Goal: Task Accomplishment & Management: Use online tool/utility

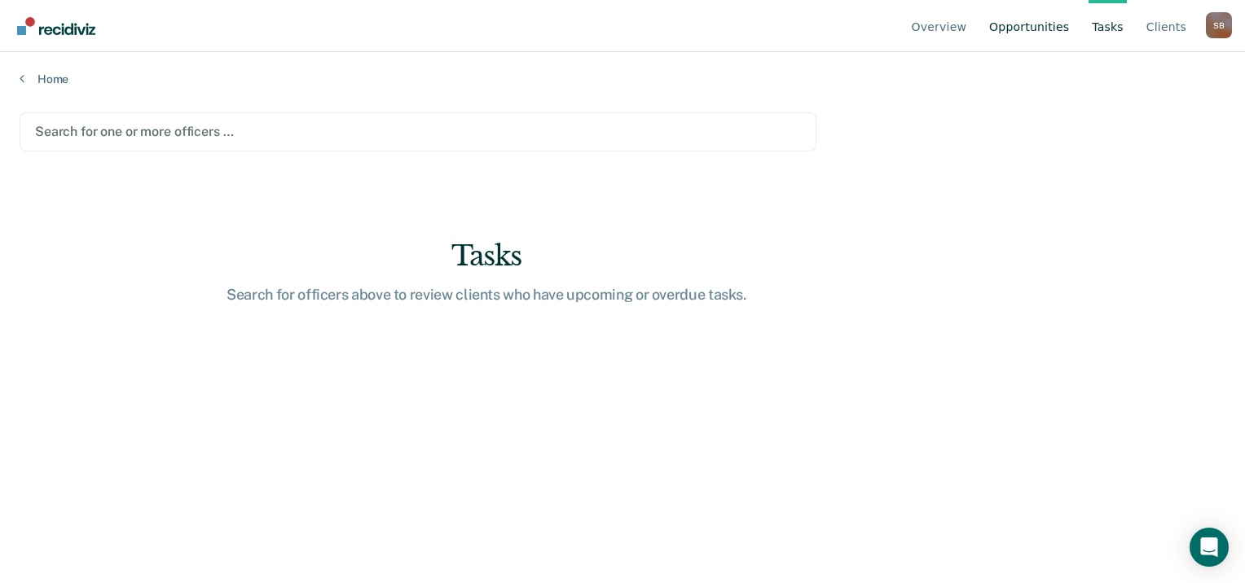
click at [1035, 32] on link "Opportunities" at bounding box center [1029, 26] width 86 height 52
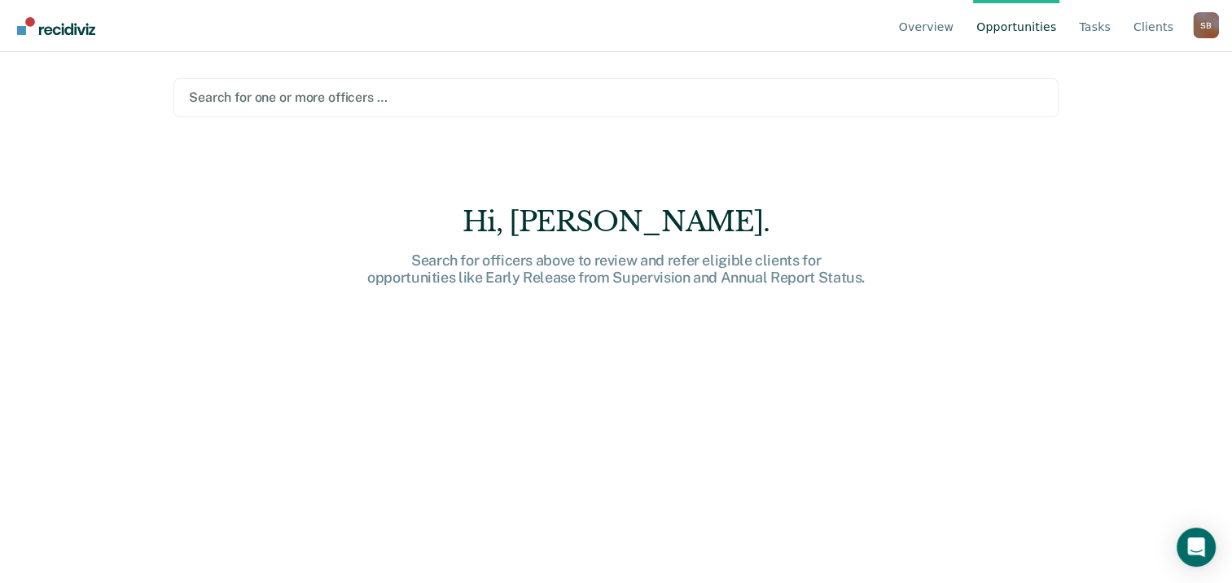
click at [542, 98] on div at bounding box center [616, 97] width 854 height 19
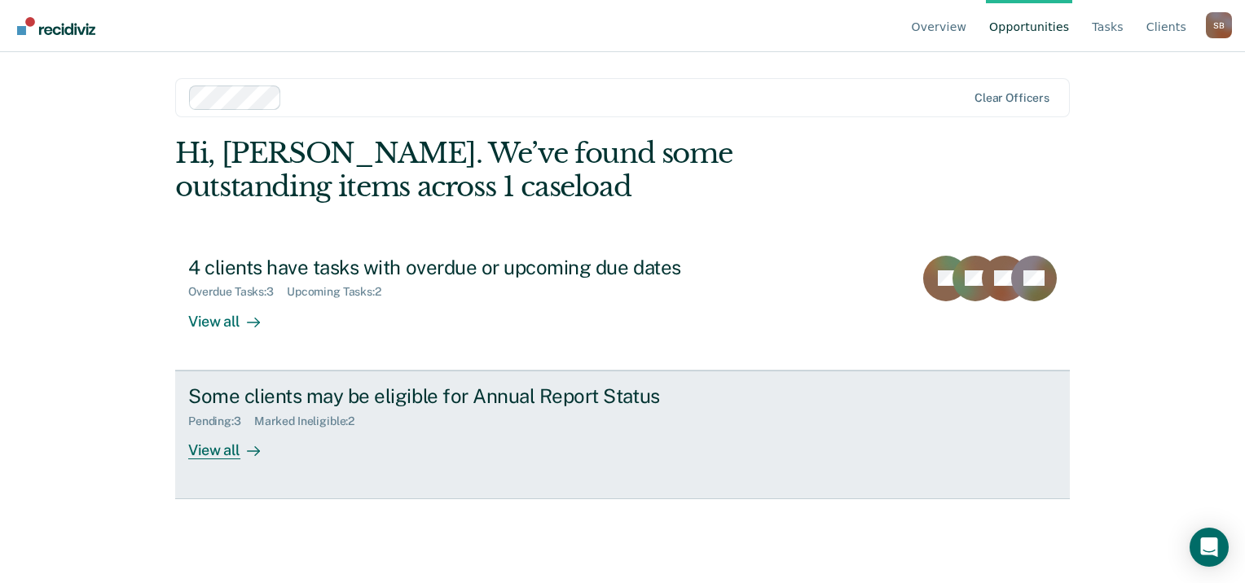
click at [508, 382] on link "Some clients may be eligible for Annual Report Status Pending : 3 Marked Inelig…" at bounding box center [622, 435] width 894 height 129
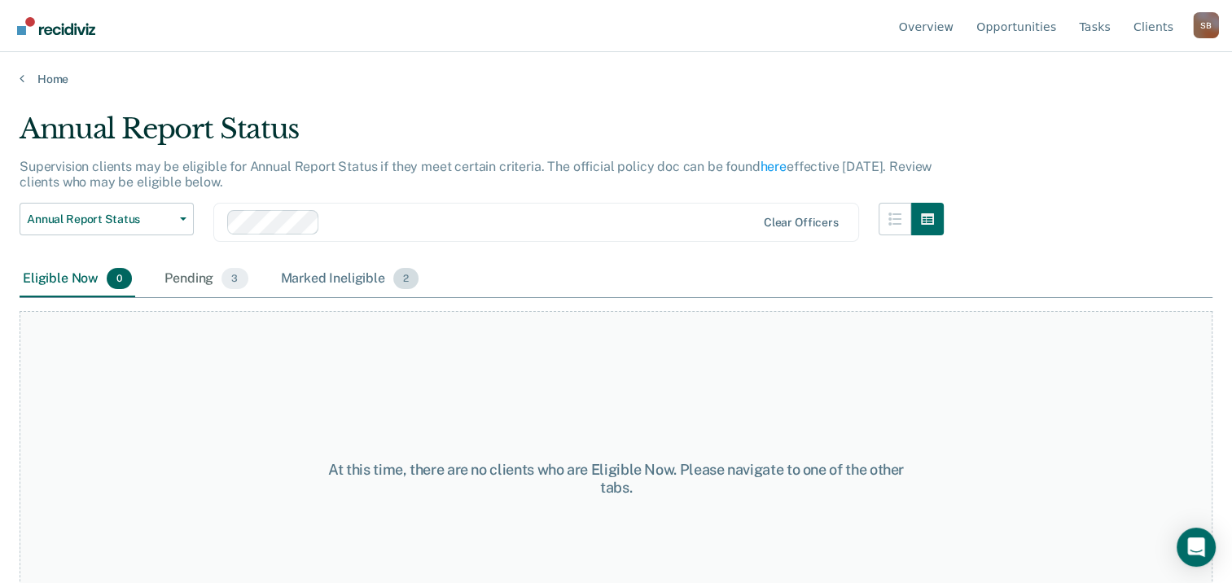
click at [352, 281] on div "Marked Ineligible 2" at bounding box center [350, 279] width 145 height 36
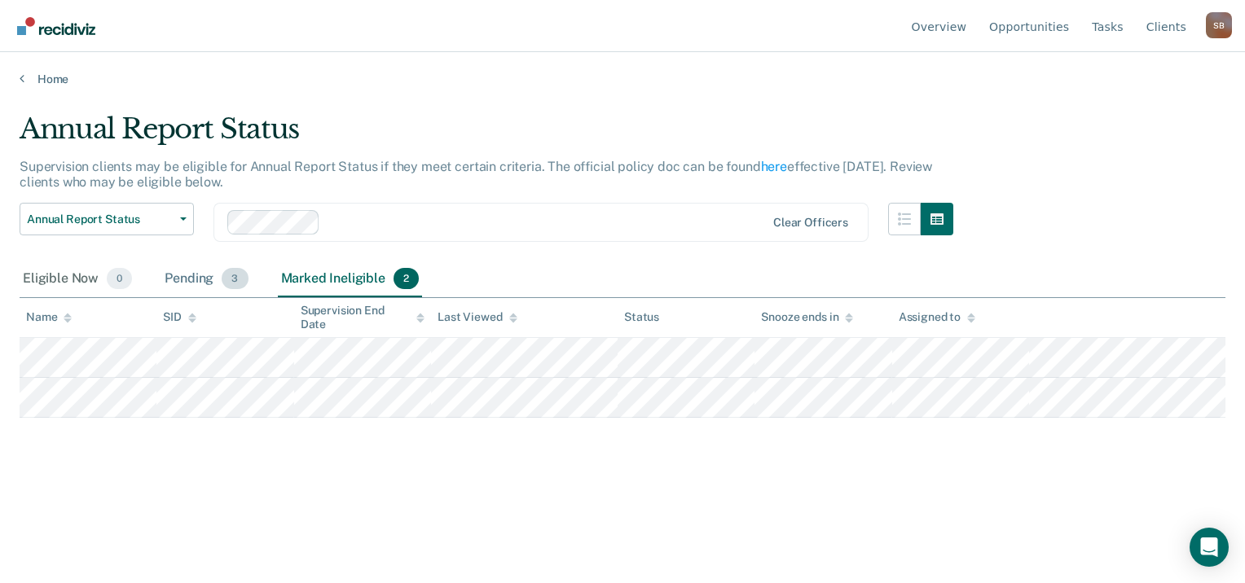
click at [235, 283] on span "3" at bounding box center [235, 278] width 26 height 21
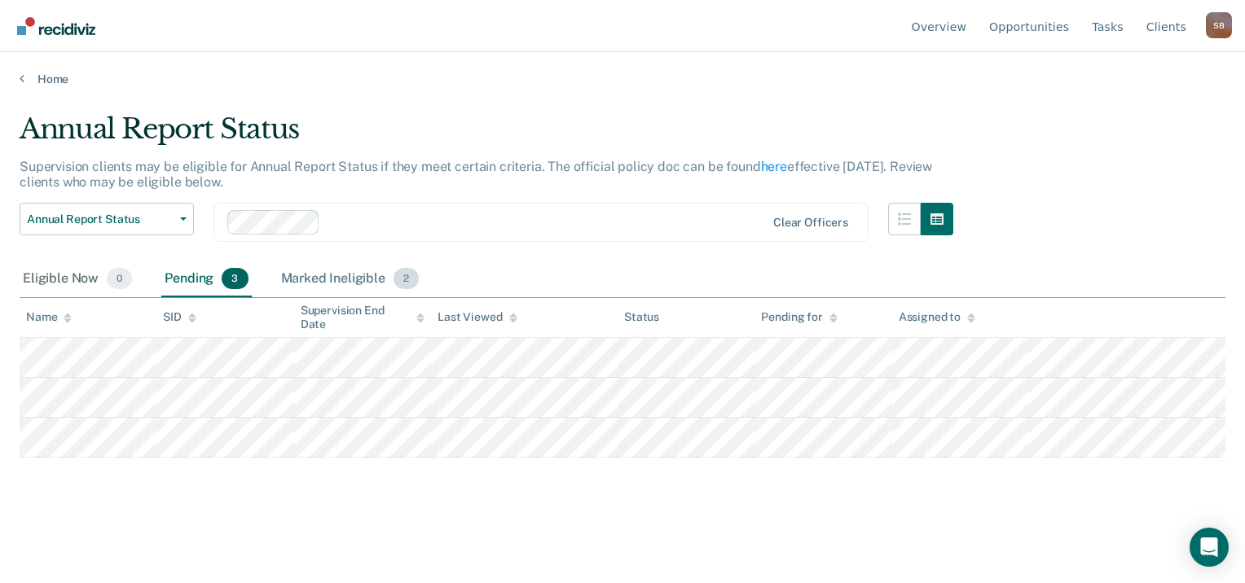
click at [388, 281] on div "Marked Ineligible 2" at bounding box center [350, 279] width 145 height 36
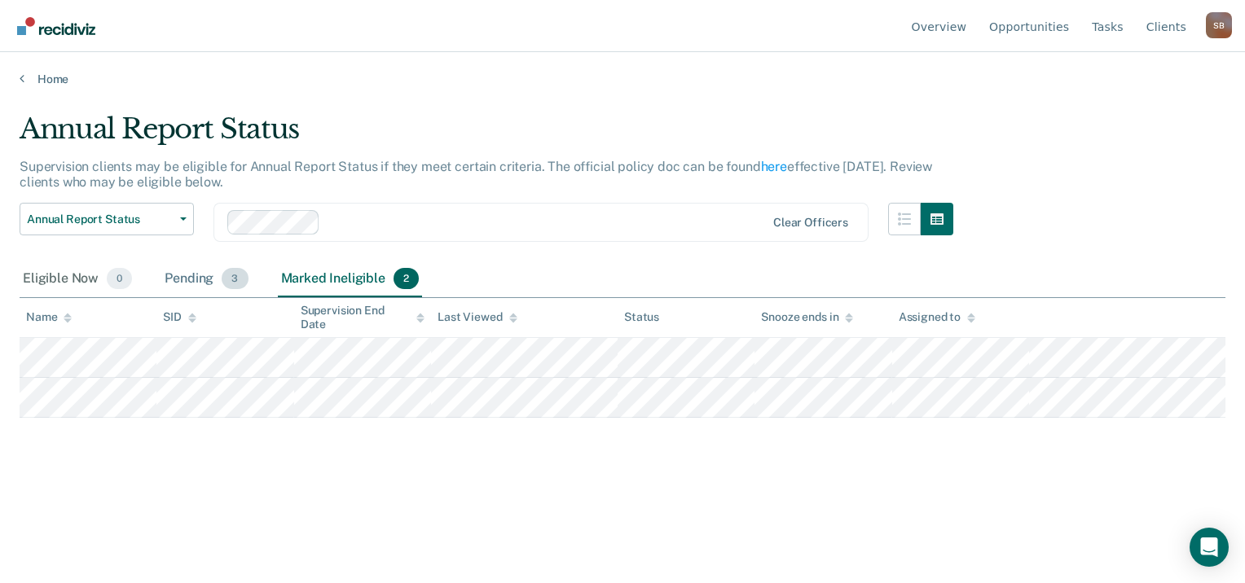
click at [202, 277] on div "Pending 3" at bounding box center [206, 279] width 90 height 36
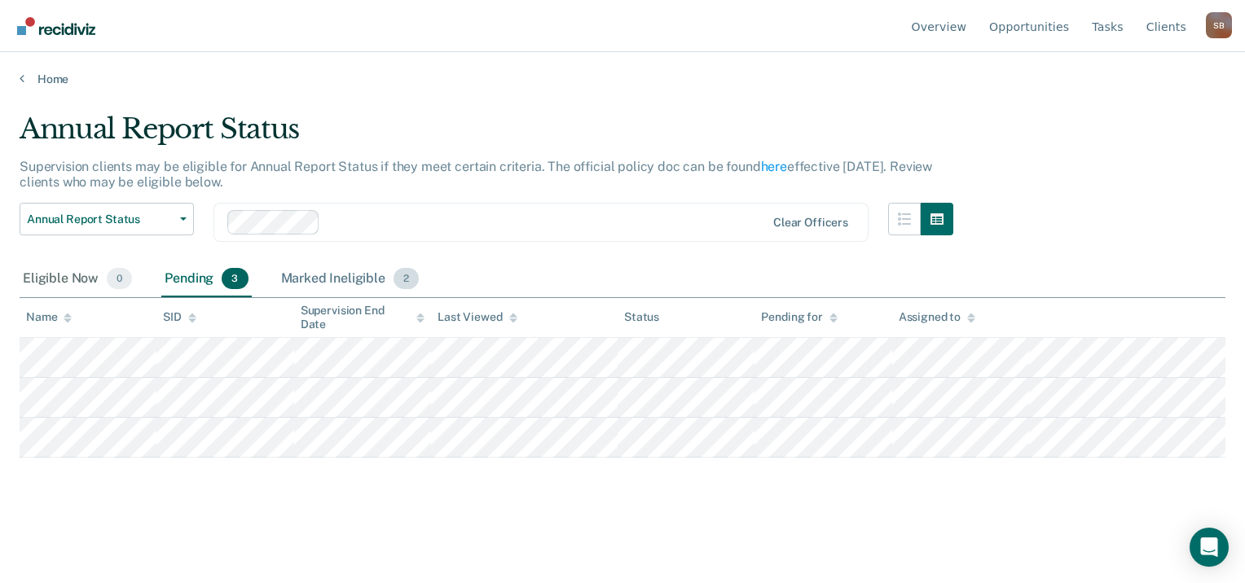
click at [309, 274] on div "Marked Ineligible 2" at bounding box center [350, 279] width 145 height 36
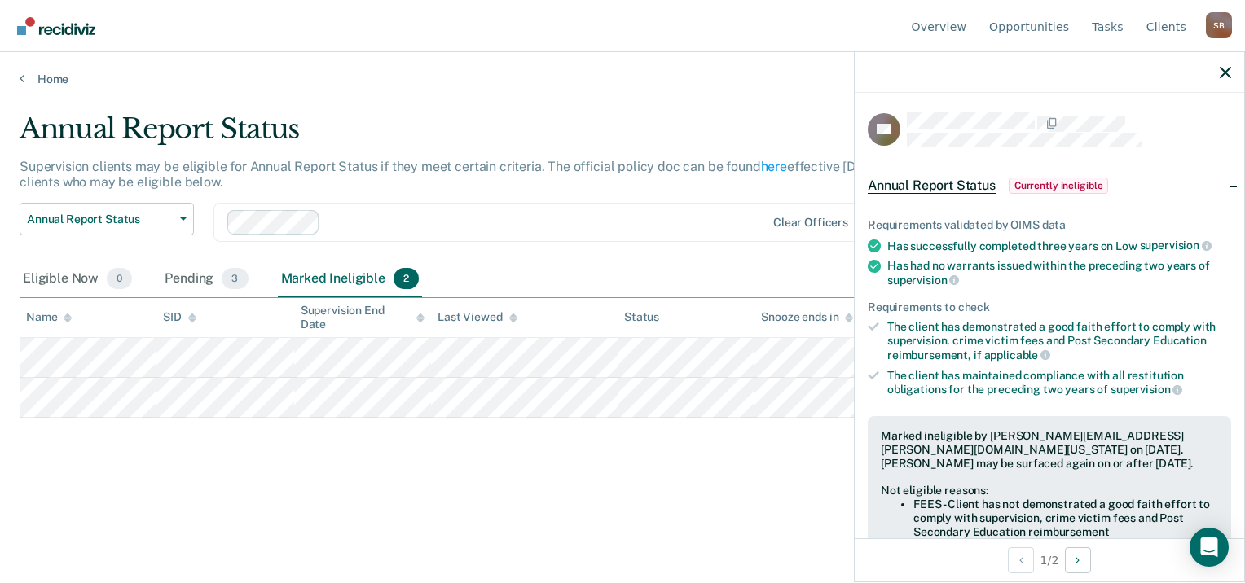
click at [731, 254] on div "Annual Report Status Early Release from Supervision Annual Report Status Clear …" at bounding box center [486, 232] width 933 height 59
click at [660, 96] on main "Annual Report Status Supervision clients may be eligible for Annual Report Stat…" at bounding box center [622, 332] width 1245 height 492
click at [1222, 67] on button "button" at bounding box center [1224, 72] width 11 height 14
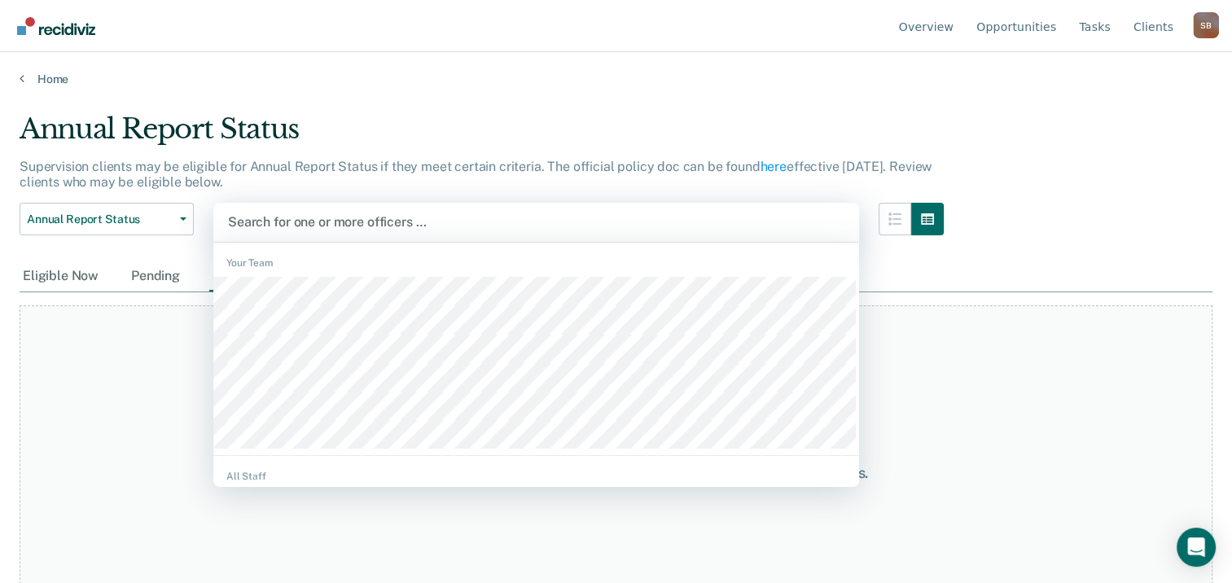
click at [303, 219] on div at bounding box center [536, 222] width 617 height 19
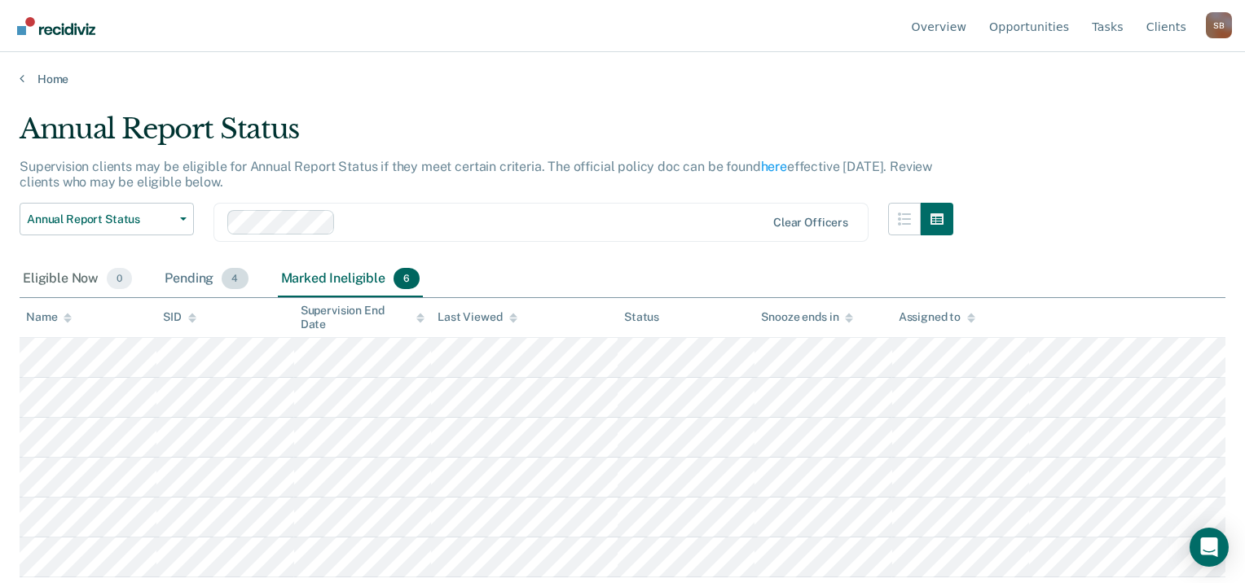
click at [231, 274] on span "4" at bounding box center [235, 278] width 26 height 21
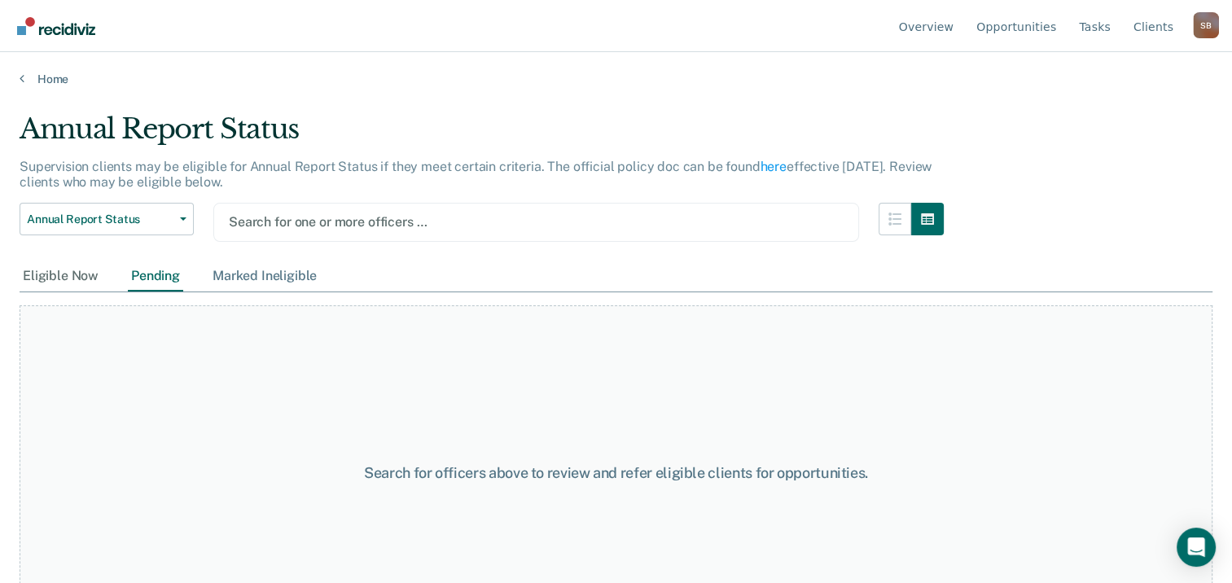
click at [261, 267] on div "Marked Ineligible" at bounding box center [264, 276] width 111 height 30
click at [130, 278] on div "Pending" at bounding box center [155, 276] width 55 height 30
click at [281, 211] on div "Search for one or more officers …" at bounding box center [536, 222] width 618 height 22
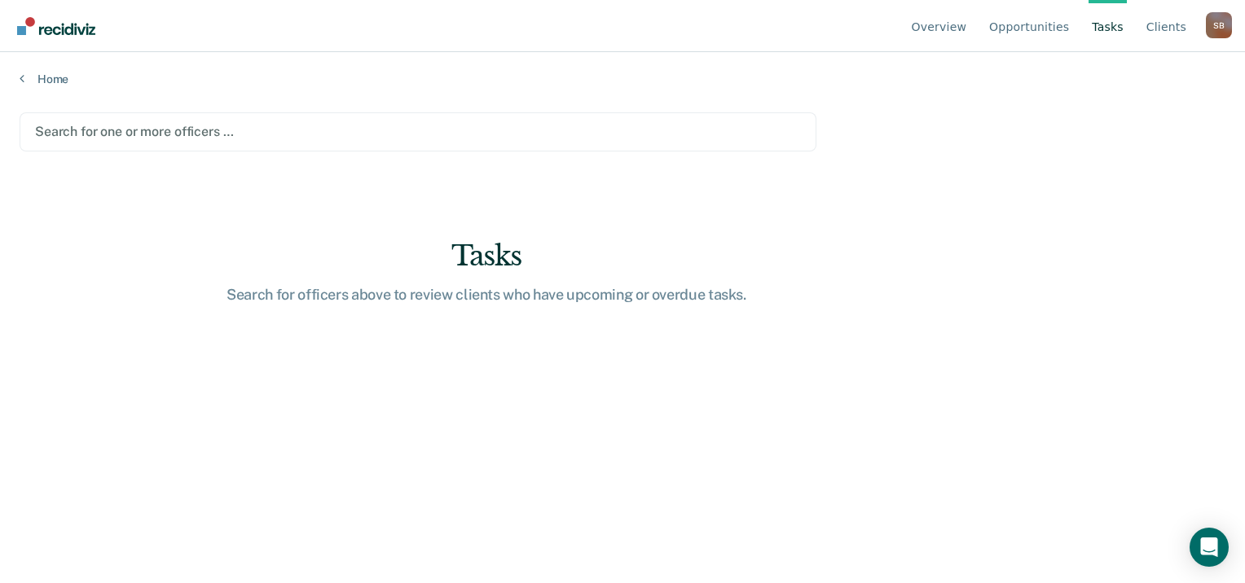
click at [329, 125] on div at bounding box center [418, 131] width 766 height 19
click at [318, 134] on div at bounding box center [418, 131] width 766 height 19
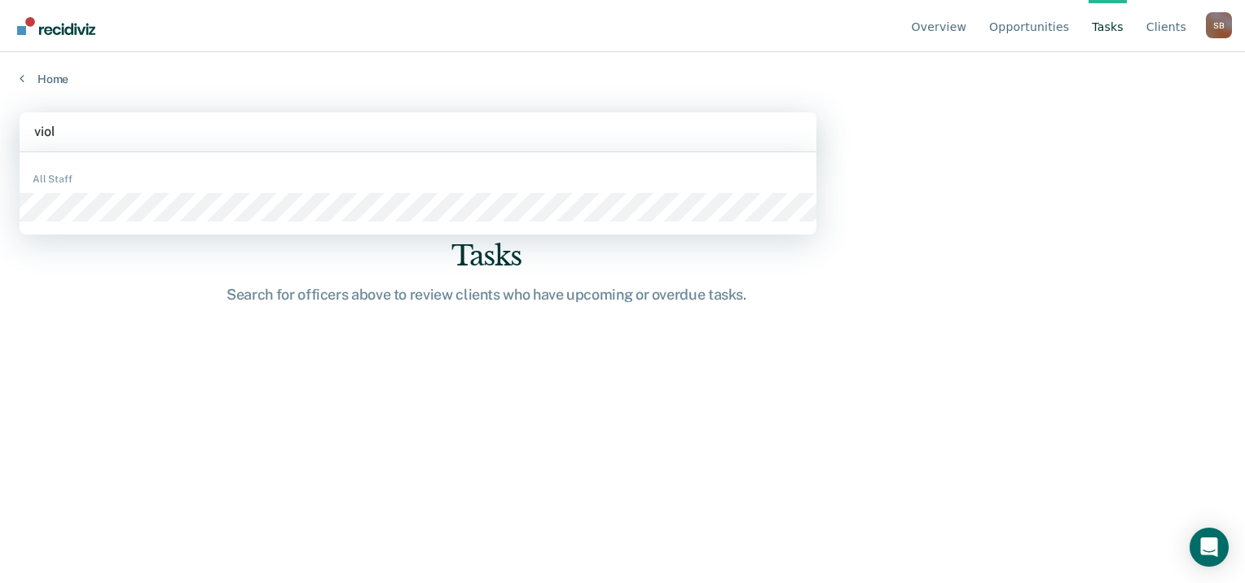
type input "[PERSON_NAME]"
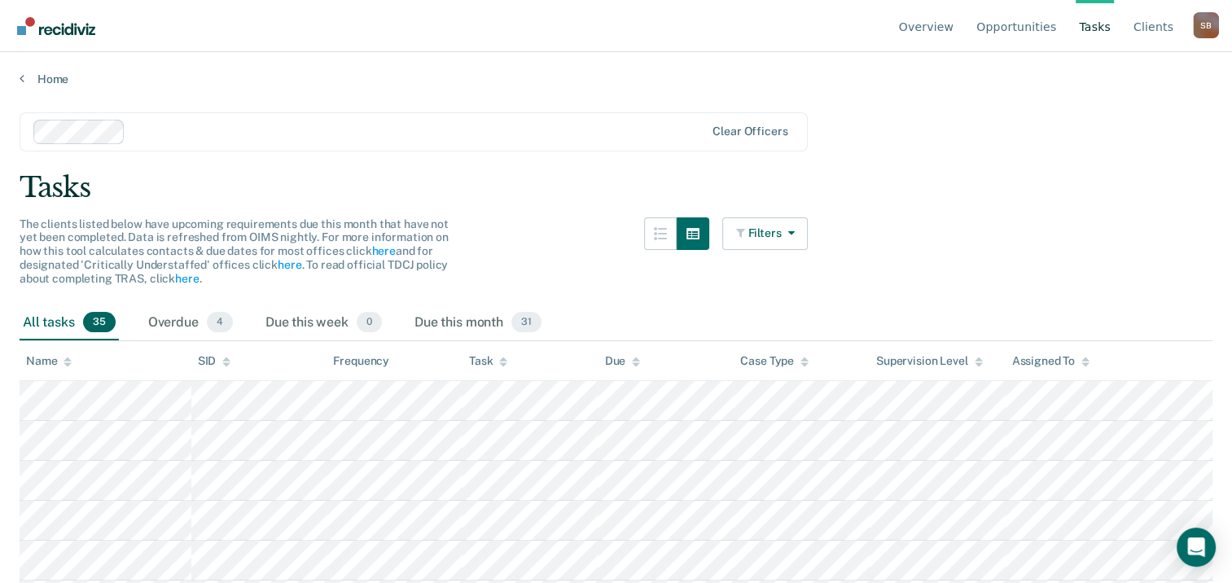
click at [91, 324] on span "35" at bounding box center [99, 322] width 33 height 21
click at [59, 320] on div "All tasks 35" at bounding box center [69, 323] width 99 height 36
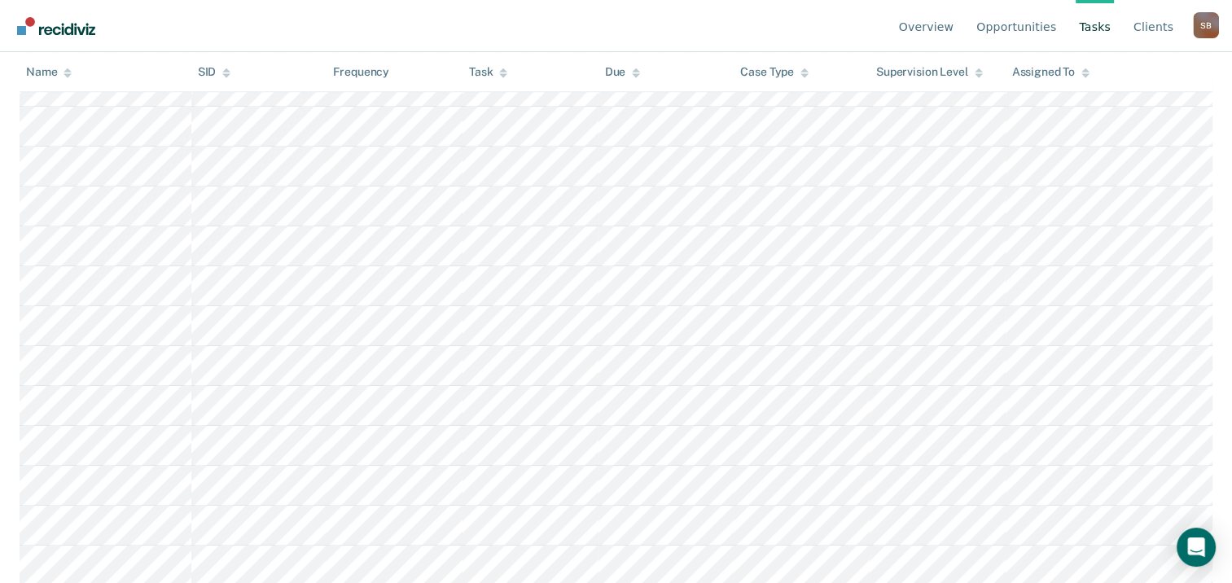
scroll to position [674, 0]
